Goal: Transaction & Acquisition: Purchase product/service

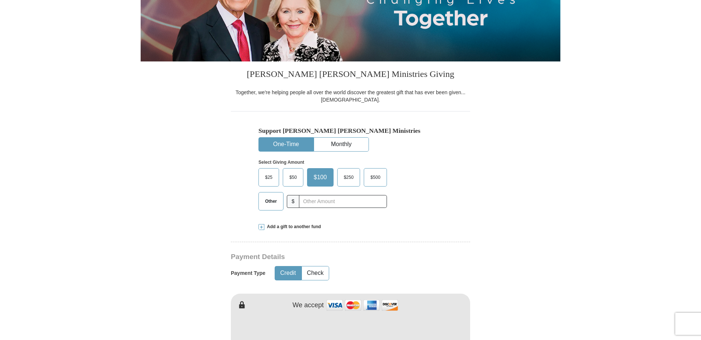
scroll to position [147, 0]
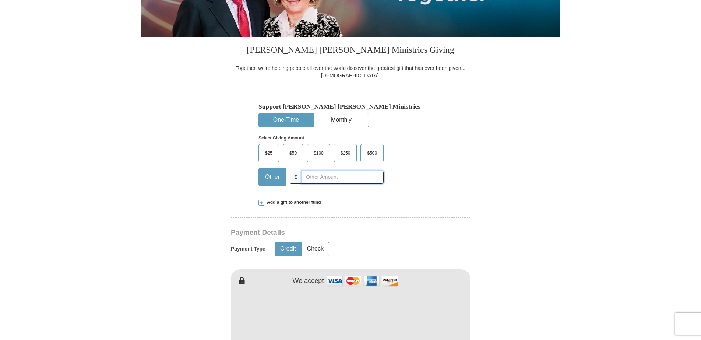
click at [307, 174] on input "text" at bounding box center [343, 177] width 82 height 13
type input "243.98"
click at [473, 158] on form "Already have an account? Sign in for faster giving. Don't have an account? Crea…" at bounding box center [351, 333] width 420 height 903
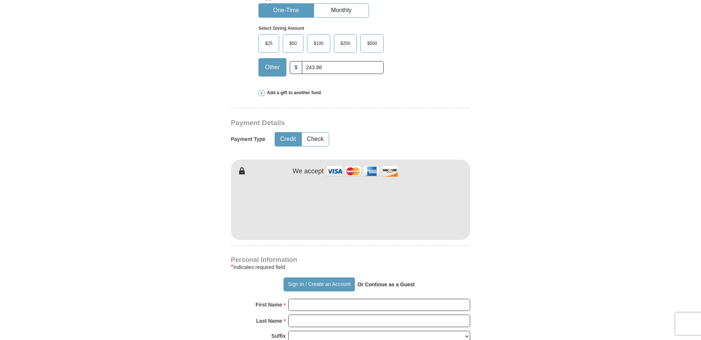
scroll to position [258, 0]
click at [317, 136] on button "Check" at bounding box center [315, 139] width 27 height 14
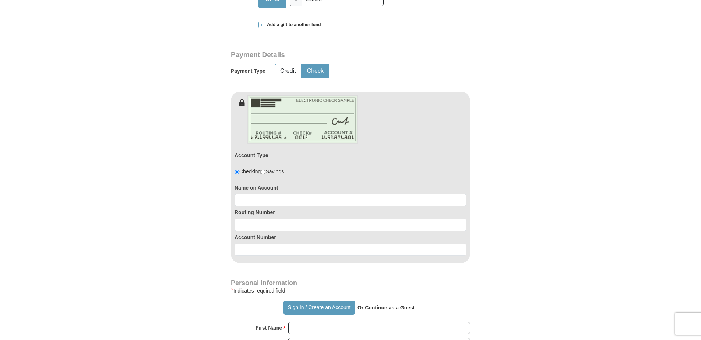
scroll to position [331, 0]
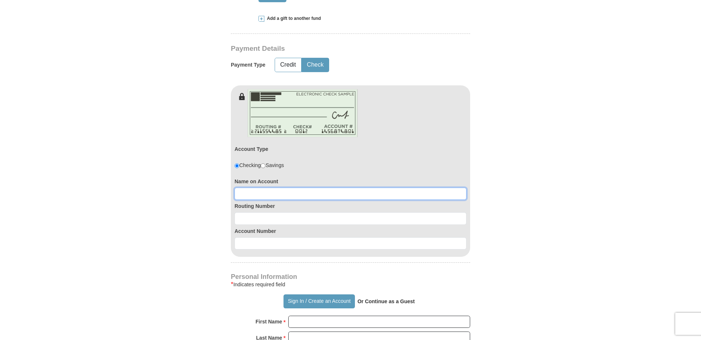
click at [284, 193] on input at bounding box center [351, 194] width 232 height 13
type input "[PERSON_NAME]"
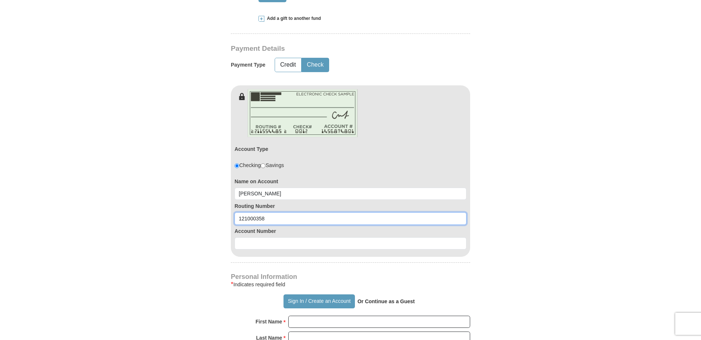
type input "121000358"
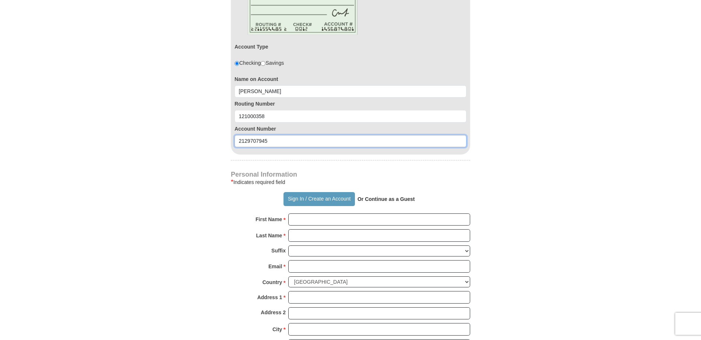
scroll to position [442, 0]
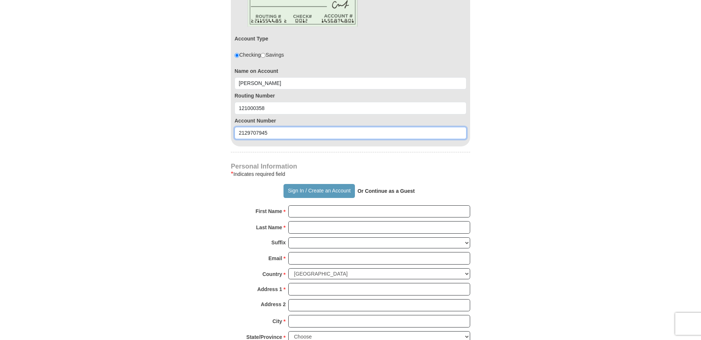
type input "2129707945"
click at [371, 190] on strong "Or Continue as a Guest" at bounding box center [385, 191] width 57 height 6
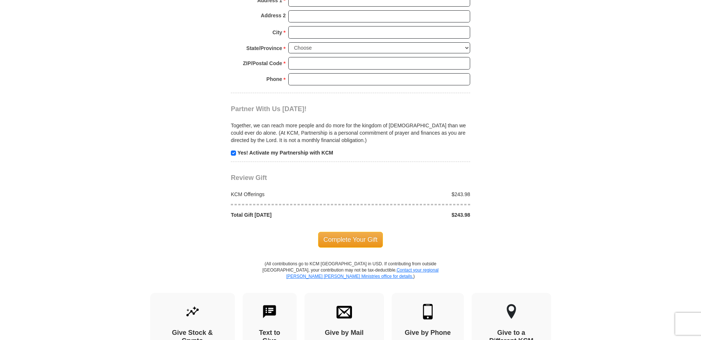
scroll to position [736, 0]
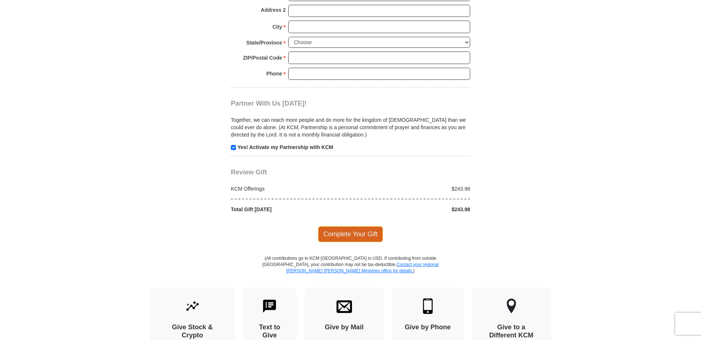
click at [347, 235] on span "Complete Your Gift" at bounding box center [350, 233] width 65 height 15
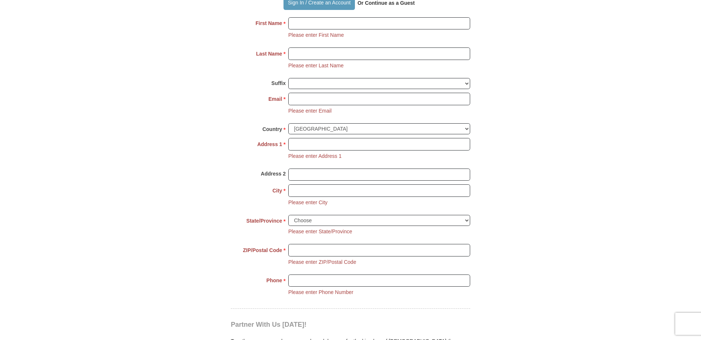
scroll to position [584, 0]
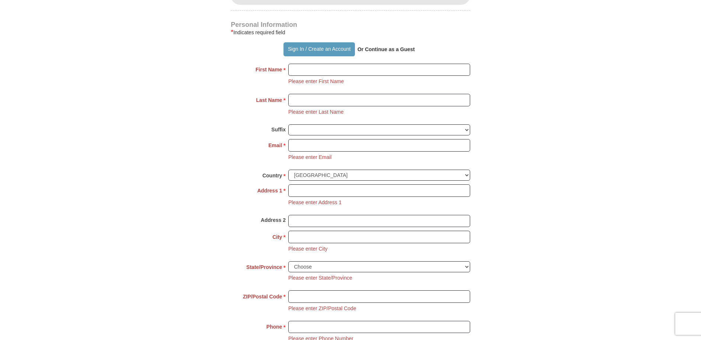
click at [394, 52] on strong "Or Continue as a Guest" at bounding box center [385, 49] width 57 height 6
click at [378, 49] on strong "Or Continue as a Guest" at bounding box center [385, 49] width 57 height 6
click at [377, 49] on strong "Or Continue as a Guest" at bounding box center [385, 49] width 57 height 6
click at [298, 70] on input "First Name *" at bounding box center [379, 70] width 182 height 13
type input "neida"
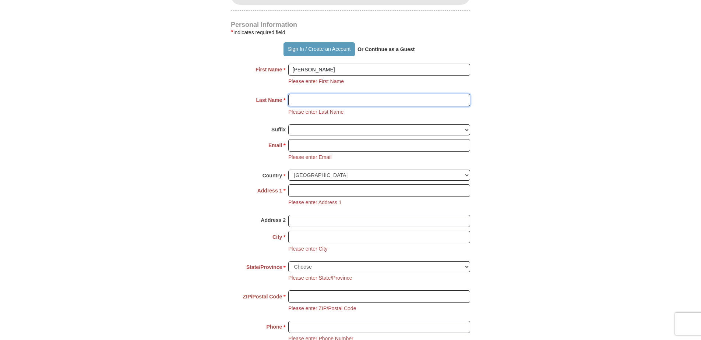
type input "cox"
type input "neida.cox@planwithprovidence.com"
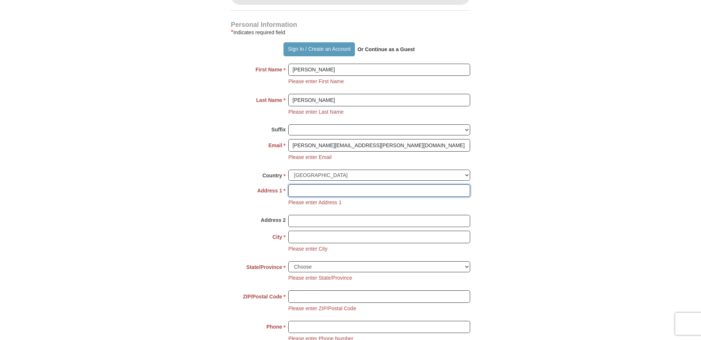
type input "4740 duskywing rd"
type input "HEMET"
select select "CA"
type input "92545"
type input "6263862175"
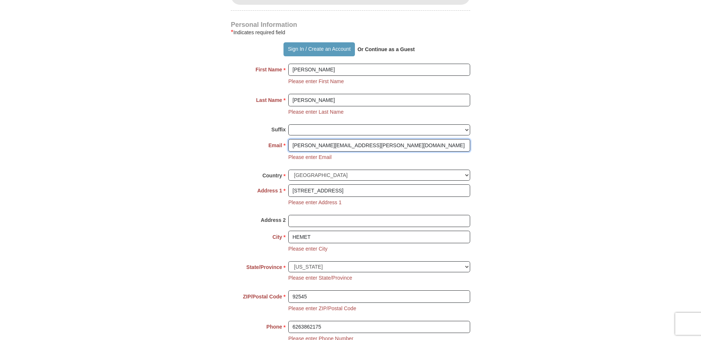
drag, startPoint x: 383, startPoint y: 145, endPoint x: 240, endPoint y: 145, distance: 142.5
click at [240, 145] on div "Email * neida.cox@planwithprovidence.com Please enter Email The email address y…" at bounding box center [350, 154] width 239 height 31
type input "neirae@hotmail.com"
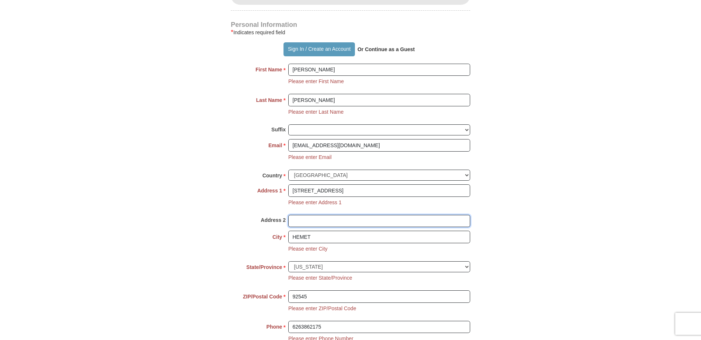
type input "BLDG 9"
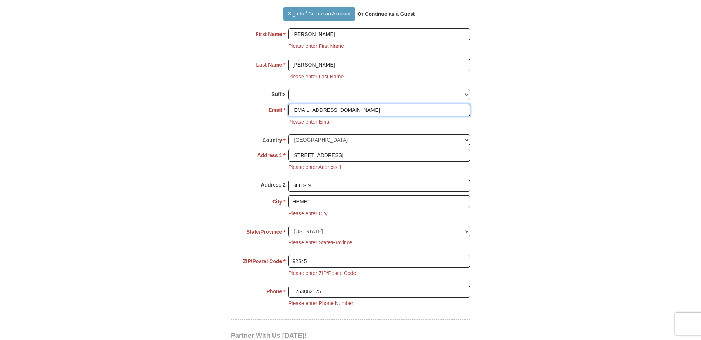
scroll to position [620, 0]
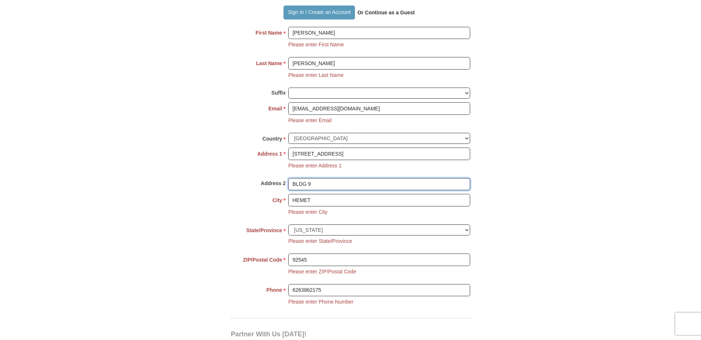
drag, startPoint x: 307, startPoint y: 186, endPoint x: 237, endPoint y: 187, distance: 69.2
click at [239, 187] on div "Address 2 BLDG 9" at bounding box center [350, 186] width 239 height 16
drag, startPoint x: 336, startPoint y: 294, endPoint x: 254, endPoint y: 293, distance: 82.1
click at [254, 293] on div "Phone * * 6263862175 Please enter Phone Number Please enter Phone" at bounding box center [350, 299] width 239 height 31
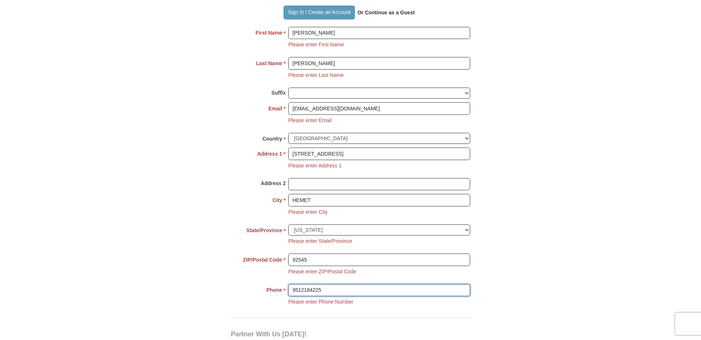
type input "9512184225"
click at [567, 211] on body "Sign In Already have an account? Sign in for faster giving. Don't have an accou…" at bounding box center [350, 188] width 701 height 1617
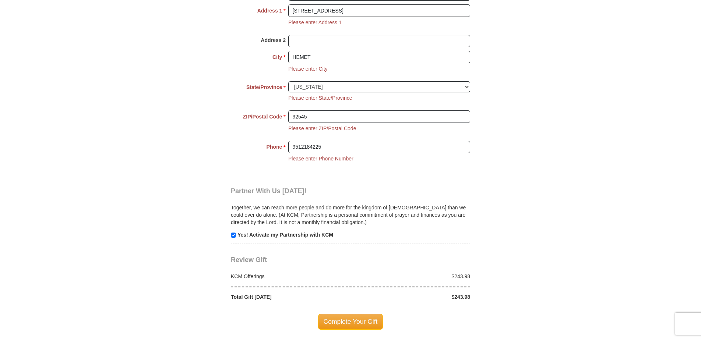
scroll to position [768, 0]
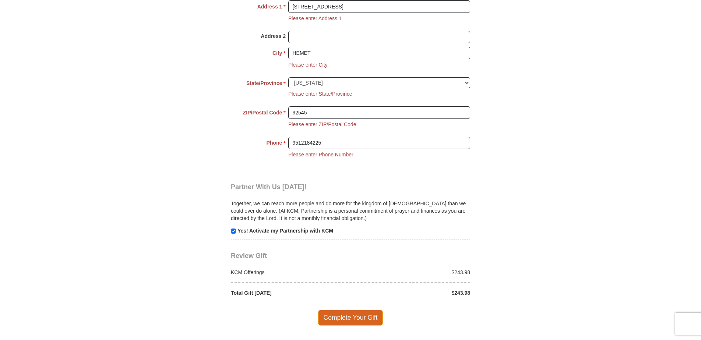
click at [362, 321] on span "Complete Your Gift" at bounding box center [350, 317] width 65 height 15
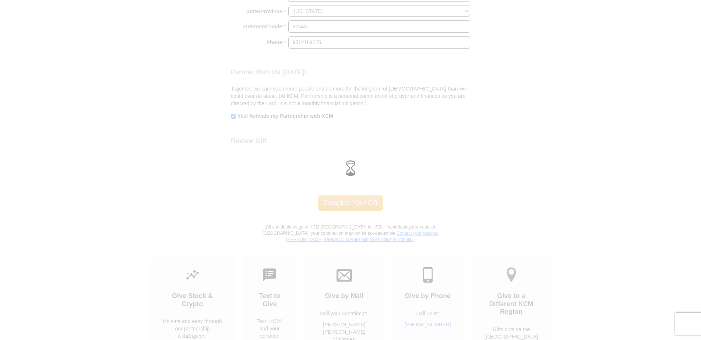
scroll to position [725, 0]
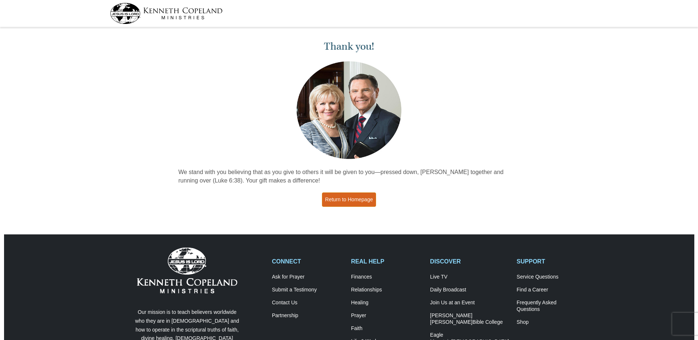
click at [364, 202] on link "Return to Homepage" at bounding box center [349, 200] width 54 height 14
